Goal: Task Accomplishment & Management: Manage account settings

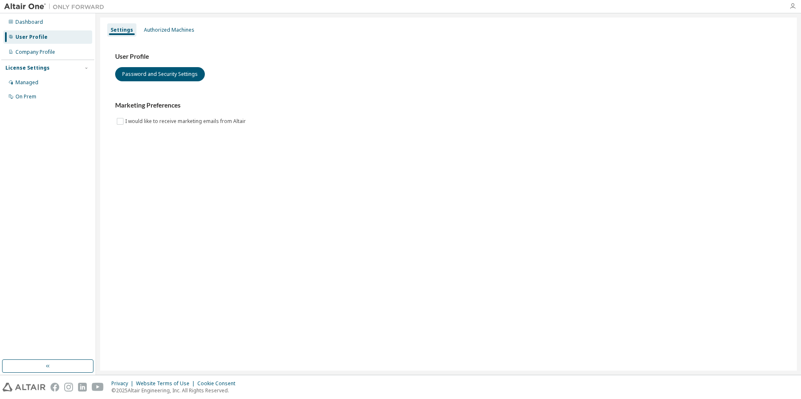
click at [790, 9] on icon "button" at bounding box center [792, 6] width 7 height 7
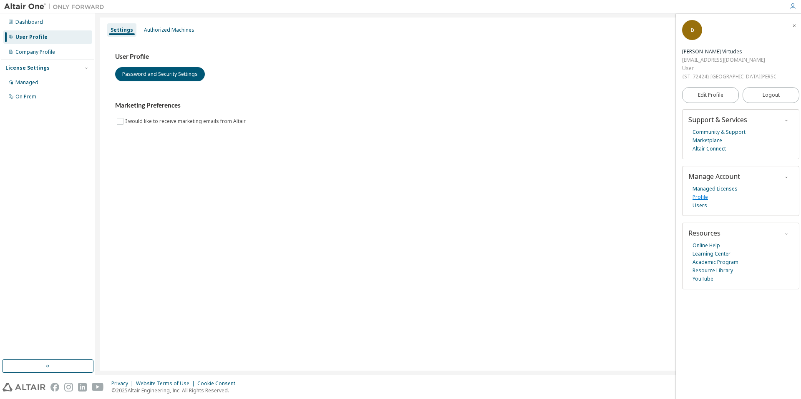
click at [705, 193] on link "Profile" at bounding box center [700, 197] width 15 height 8
drag, startPoint x: 766, startPoint y: 32, endPoint x: 711, endPoint y: 36, distance: 55.2
click at [711, 56] on div "danbobvir@alum.us.es" at bounding box center [729, 60] width 94 height 8
copy div "danbobvir@alum.us.es"
click at [720, 92] on span "Edit Profile" at bounding box center [710, 95] width 25 height 7
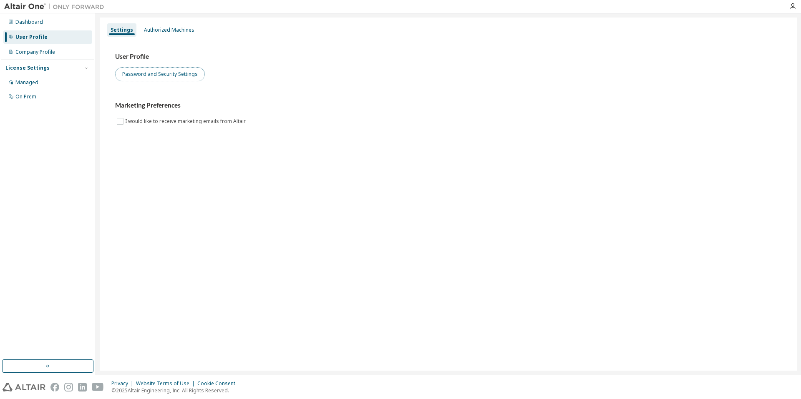
click at [189, 76] on button "Password and Security Settings" at bounding box center [160, 74] width 90 height 14
click at [36, 6] on img at bounding box center [56, 7] width 104 height 8
click at [71, 8] on img at bounding box center [56, 7] width 104 height 8
click at [187, 74] on button "Password and Security Settings" at bounding box center [160, 74] width 90 height 14
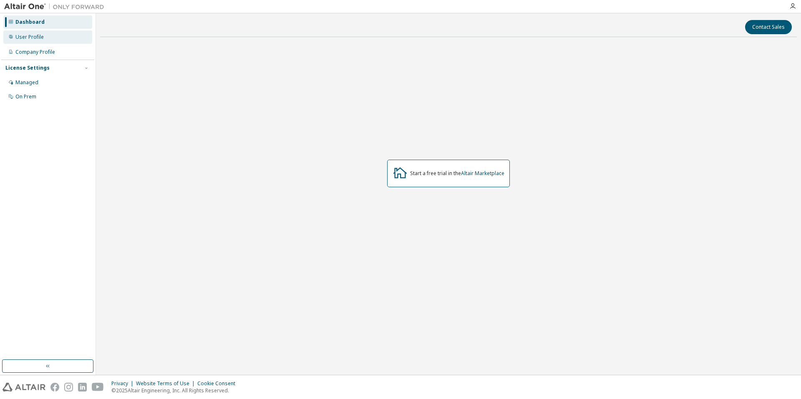
click at [63, 38] on div "User Profile" at bounding box center [47, 36] width 89 height 13
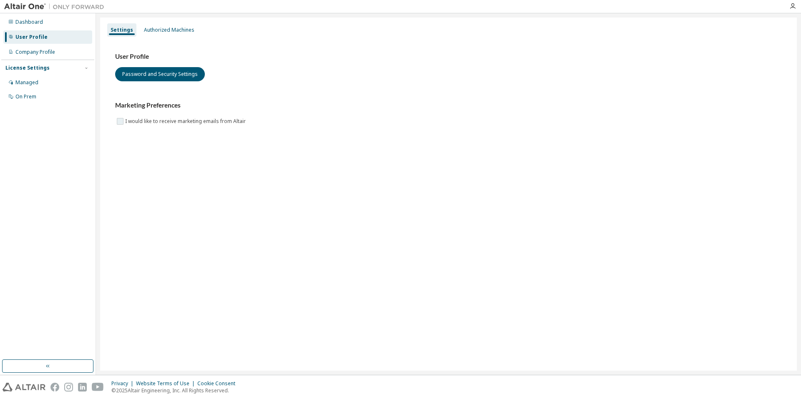
click at [184, 117] on label "I would like to receive marketing emails from Altair" at bounding box center [186, 121] width 122 height 10
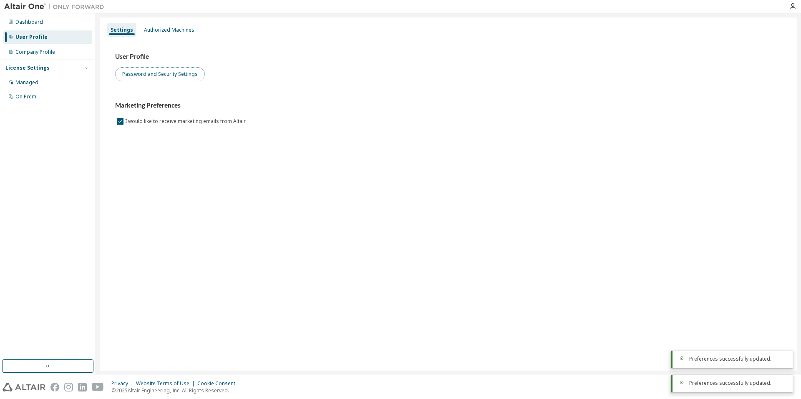
click at [173, 71] on button "Password and Security Settings" at bounding box center [160, 74] width 90 height 14
